Goal: Find specific page/section: Locate a particular part of the current website

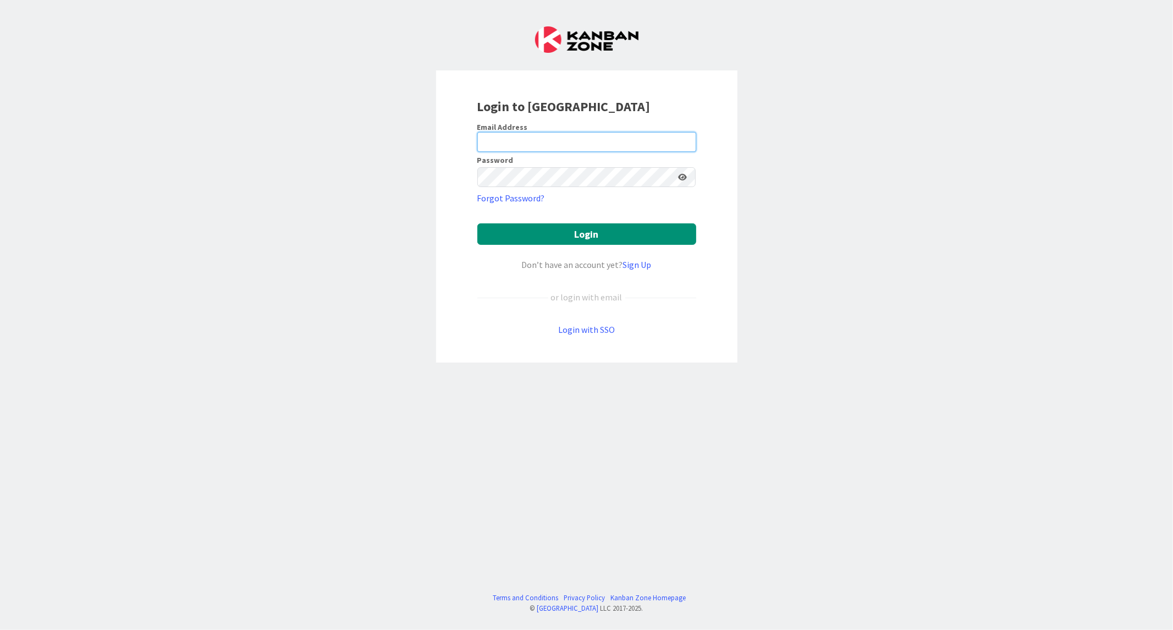
click at [529, 137] on input "email" at bounding box center [586, 142] width 219 height 20
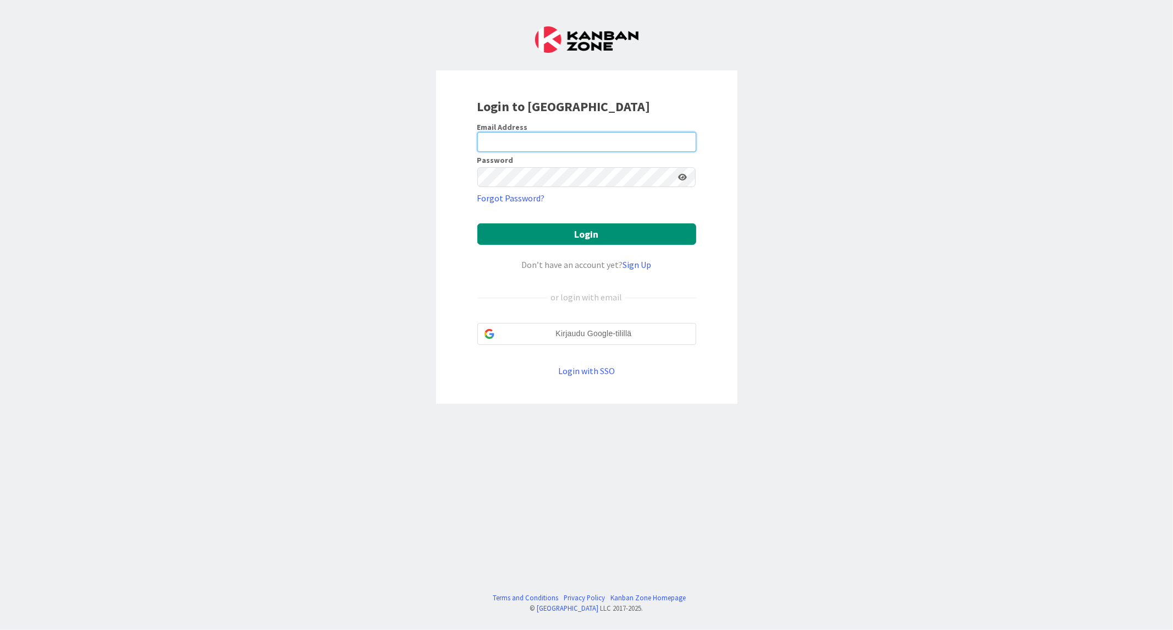
paste input "[EMAIL_ADDRESS][DOMAIN_NAME]"
type input "[EMAIL_ADDRESS][DOMAIN_NAME]"
click at [477, 223] on button "Login" at bounding box center [586, 233] width 219 height 21
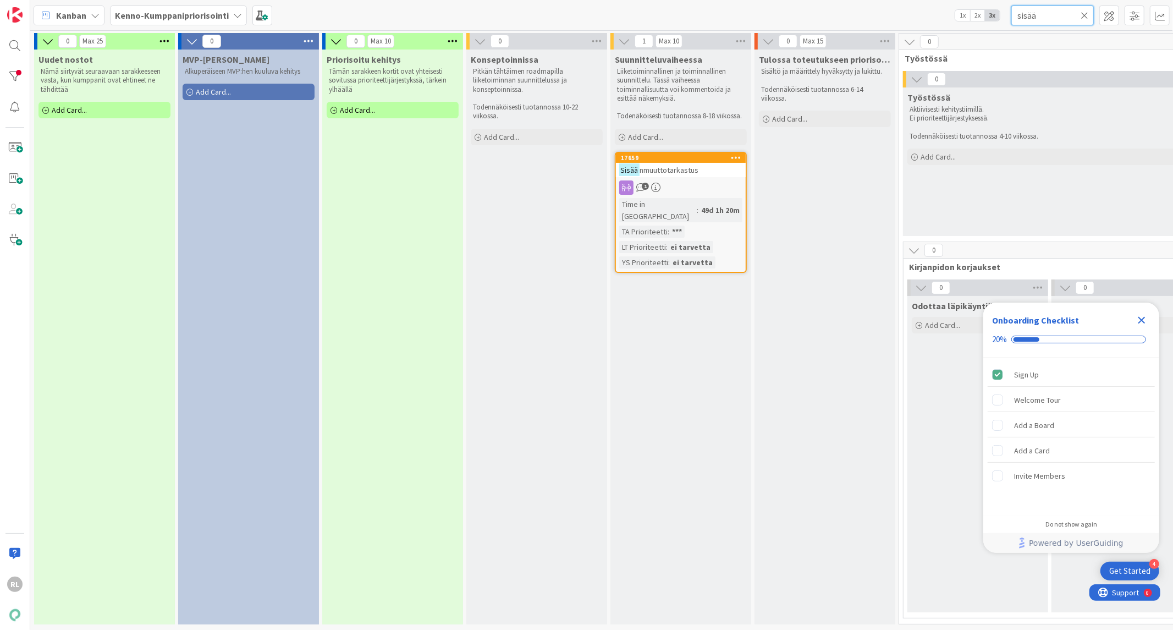
drag, startPoint x: 1037, startPoint y: 16, endPoint x: 987, endPoint y: 20, distance: 50.7
click at [987, 20] on div "Kanban Kenno-Kumppanipriorisointi 1x 2x 3x sisää" at bounding box center [601, 15] width 1143 height 30
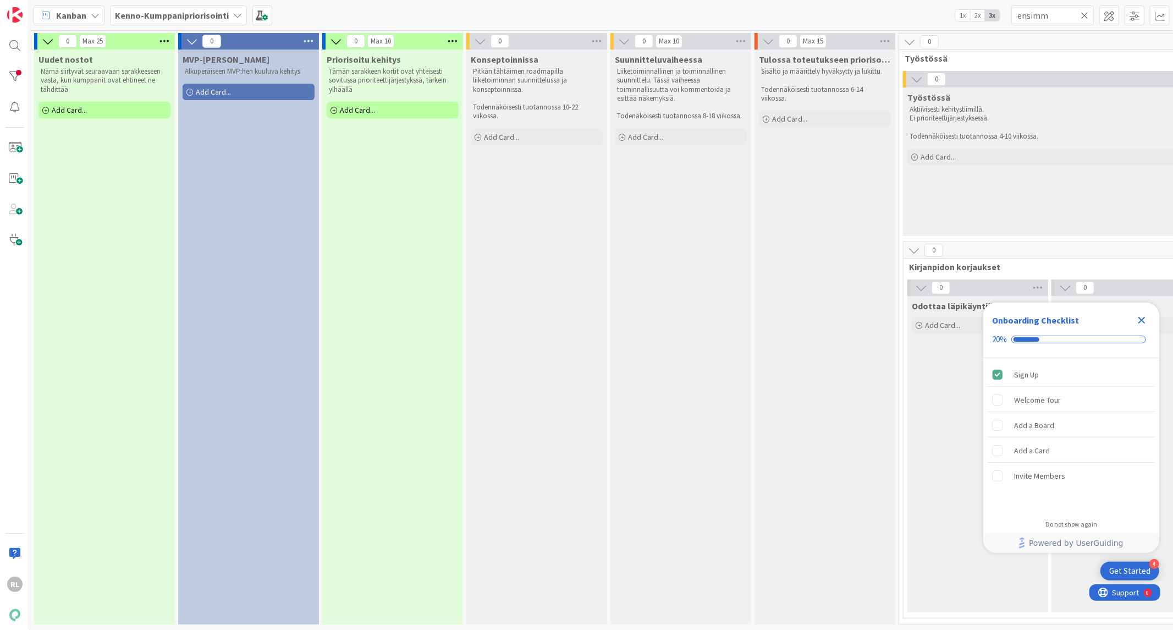
click at [1139, 316] on icon "Close Checklist" at bounding box center [1141, 319] width 13 height 13
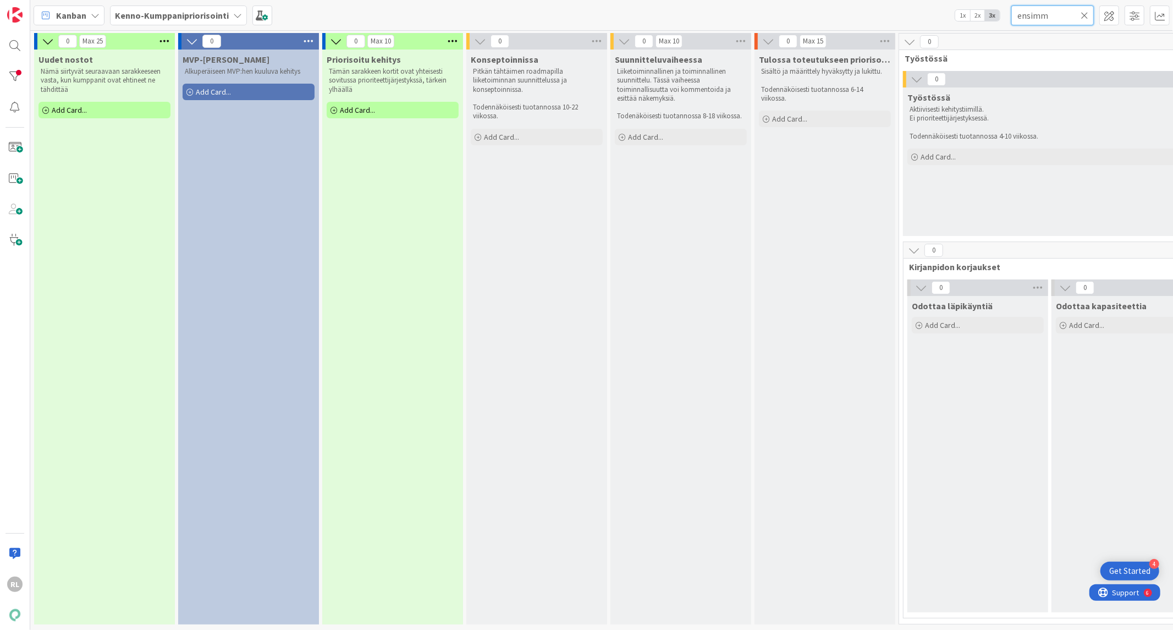
drag, startPoint x: 986, startPoint y: 17, endPoint x: 814, endPoint y: 20, distance: 172.7
click at [824, 23] on div "Kanban Kenno-Kumppanipriorisointi 1x 2x 3x ensimm" at bounding box center [601, 15] width 1143 height 30
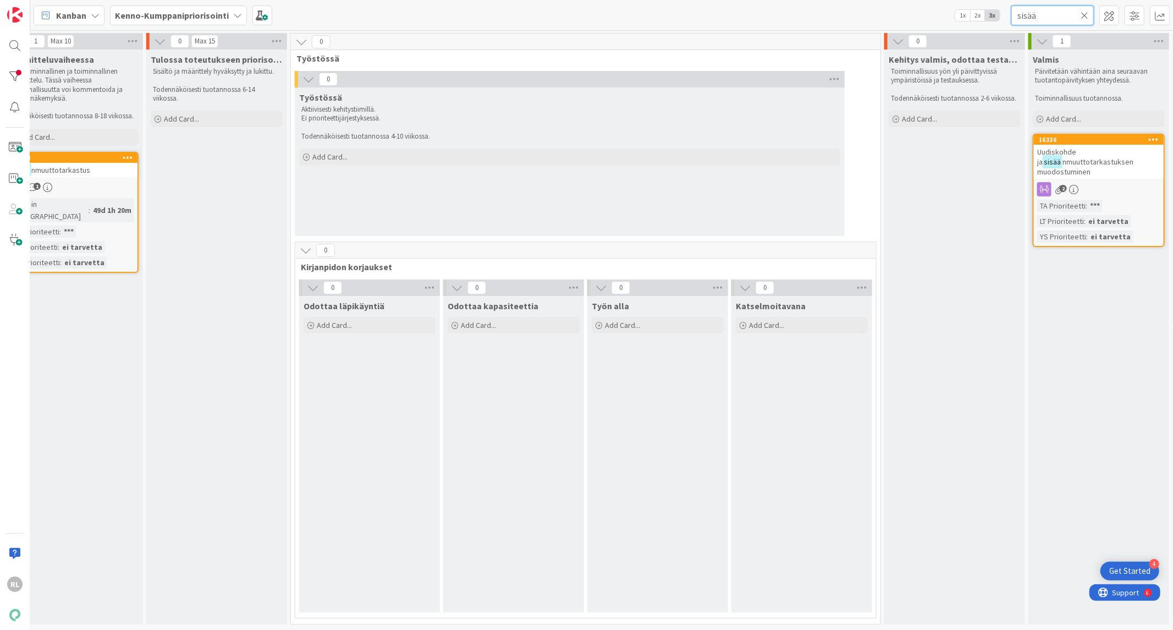
scroll to position [0, 657]
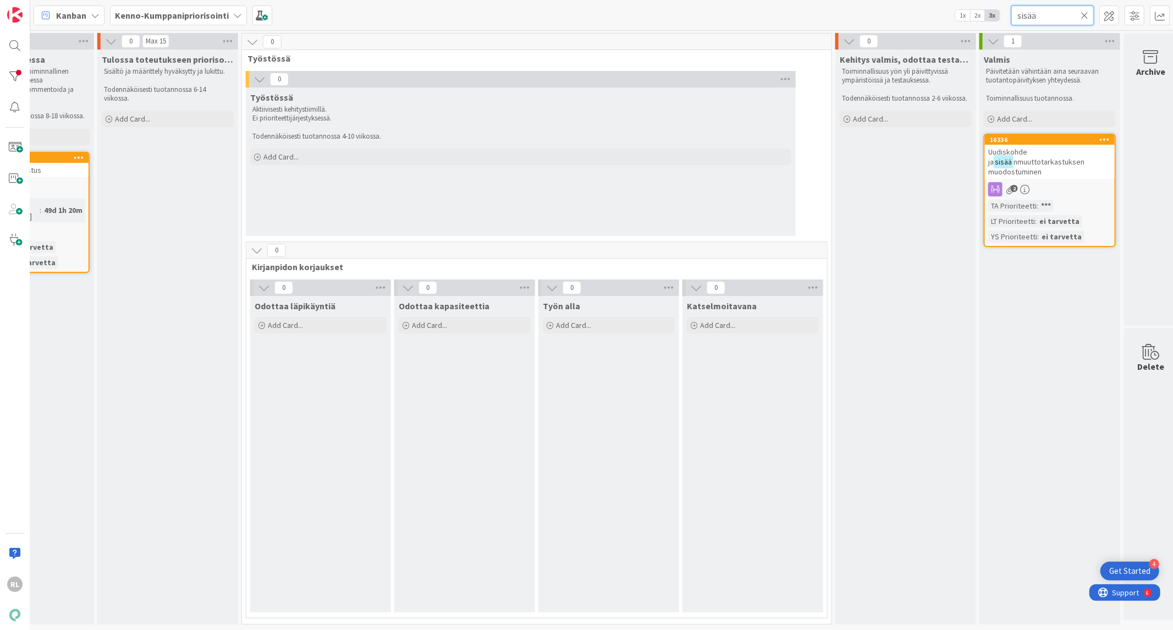
type input "sisää"
click at [1046, 158] on span "nmuuttotarkastuksen muodostuminen" at bounding box center [1036, 167] width 96 height 20
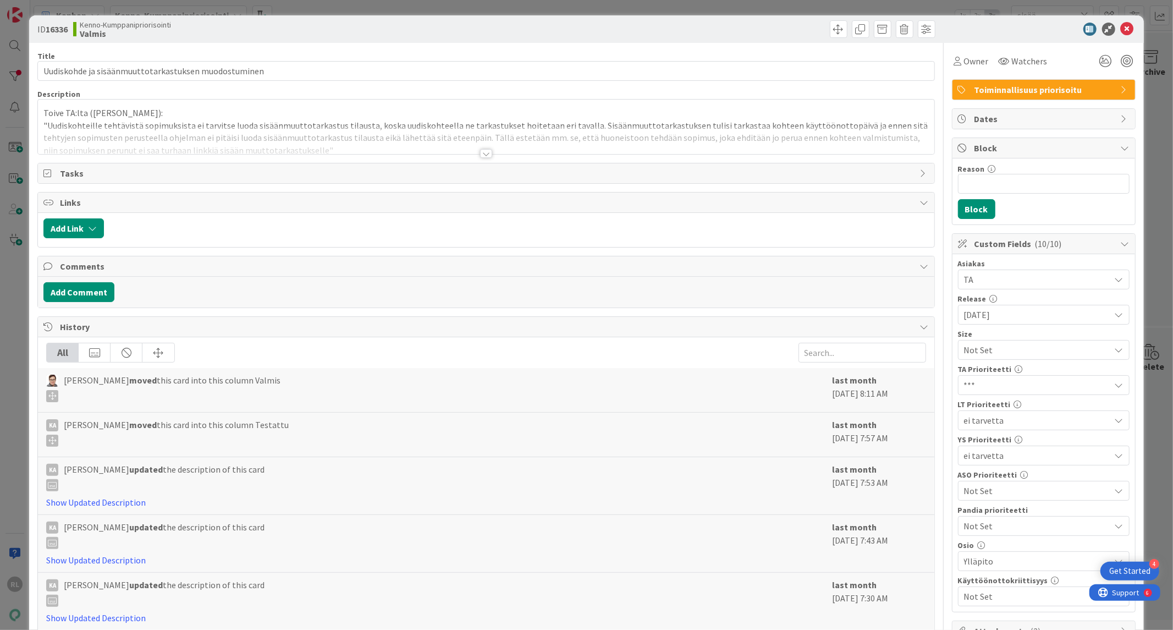
click at [480, 154] on div at bounding box center [486, 153] width 12 height 9
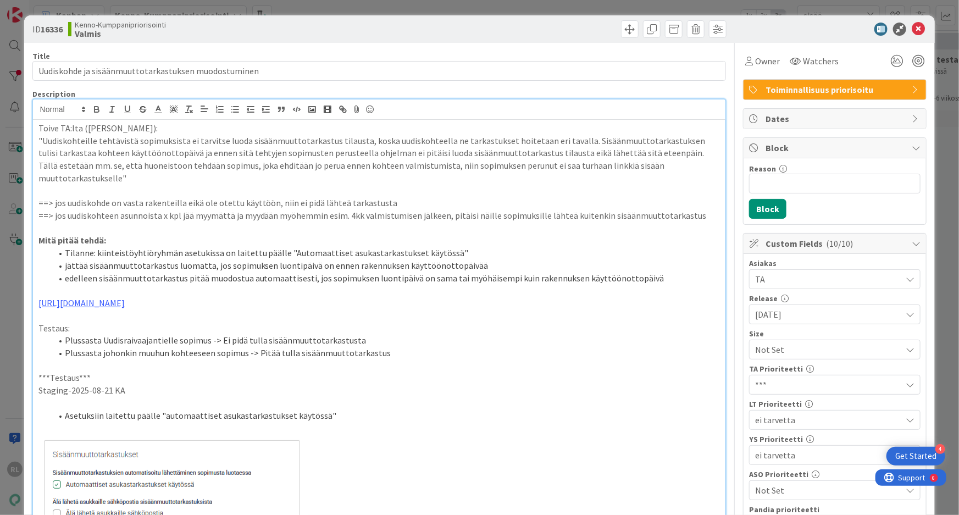
scroll to position [0, 658]
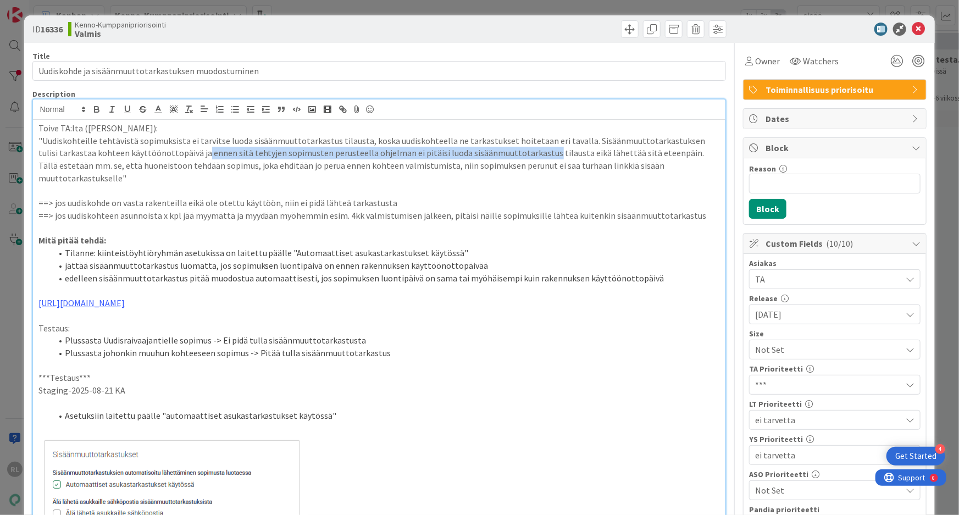
drag, startPoint x: 181, startPoint y: 153, endPoint x: 520, endPoint y: 158, distance: 338.7
click at [520, 158] on p ""Uudiskohteille tehtävistä sopimuksista ei tarvitse luoda sisäänmuuttotarkastus…" at bounding box center [379, 160] width 682 height 50
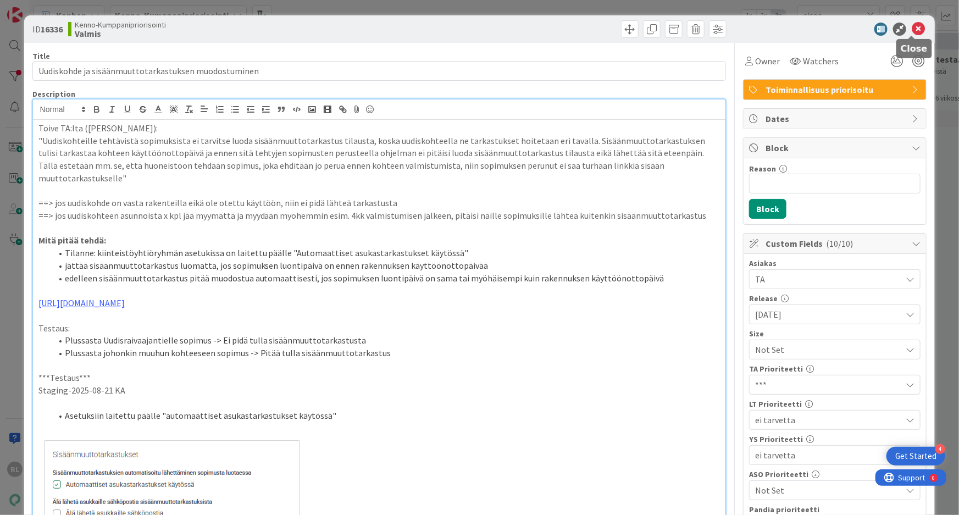
click at [912, 28] on icon at bounding box center [918, 29] width 13 height 13
